Goal: Task Accomplishment & Management: Manage account settings

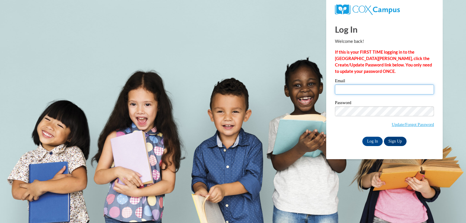
click at [348, 90] on input "Email" at bounding box center [384, 90] width 99 height 10
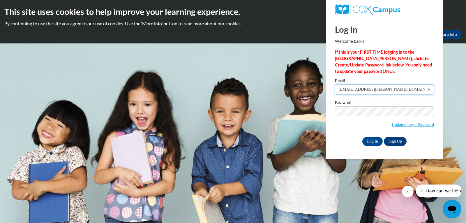
type input "[EMAIL_ADDRESS][PERSON_NAME][DOMAIN_NAME]"
click at [367, 140] on input "Log In" at bounding box center [373, 141] width 20 height 9
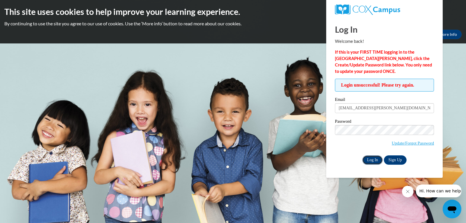
click at [373, 156] on input "Log In" at bounding box center [373, 159] width 20 height 9
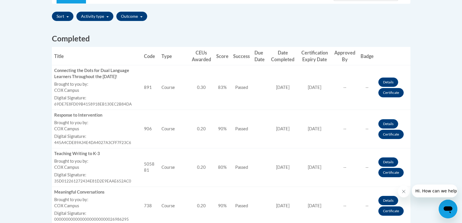
scroll to position [146, 0]
